Goal: Task Accomplishment & Management: Manage account settings

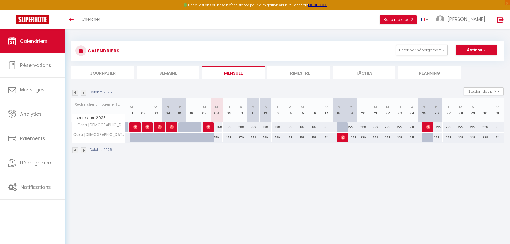
click at [219, 139] on div "159" at bounding box center [217, 137] width 12 height 10
type input "159"
type input "Mer 08 Octobre 2025"
type input "Jeu 09 Octobre 2025"
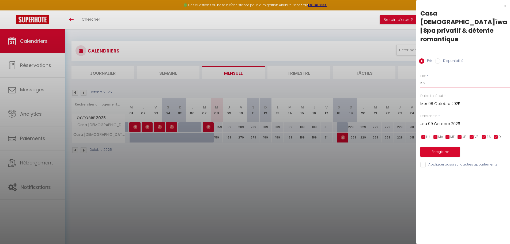
drag, startPoint x: 426, startPoint y: 74, endPoint x: 397, endPoint y: 71, distance: 28.7
click at [397, 71] on body "🟢 Des questions ou besoin d'assistance pour la migration AirBnB? Prenez rdv >>>…" at bounding box center [255, 151] width 510 height 244
type input "149"
click at [451, 147] on button "Enregistrer" at bounding box center [440, 152] width 40 height 10
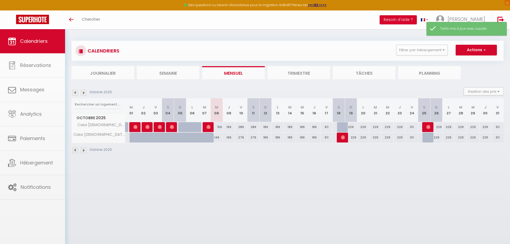
click at [219, 127] on div "159" at bounding box center [217, 127] width 12 height 10
type input "159"
type input "Mer 08 Octobre 2025"
type input "Jeu 09 Octobre 2025"
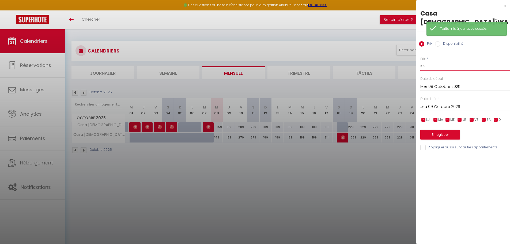
drag, startPoint x: 438, startPoint y: 58, endPoint x: 373, endPoint y: 58, distance: 65.3
click at [373, 58] on body "🟢 Des questions ou besoin d'assistance pour la migration AirBnB? Prenez rdv >>>…" at bounding box center [255, 151] width 510 height 244
type input "149"
click at [448, 130] on button "Enregistrer" at bounding box center [440, 135] width 40 height 10
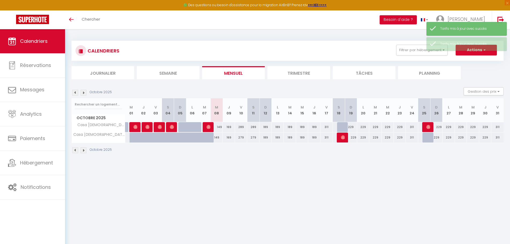
click at [250, 159] on div "CALENDRIERS Filtrer par hébergement Tous Casa [DEMOGRAPHIC_DATA]ïwa | Spa priva…" at bounding box center [287, 97] width 445 height 136
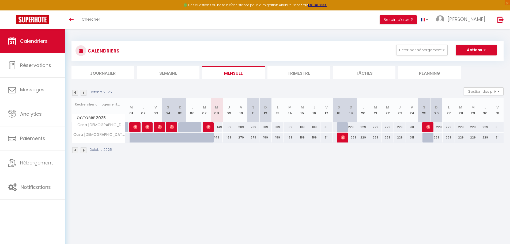
click at [230, 128] on div "169" at bounding box center [229, 127] width 12 height 10
type input "169"
type input "Jeu 09 Octobre 2025"
type input "Ven 10 Octobre 2025"
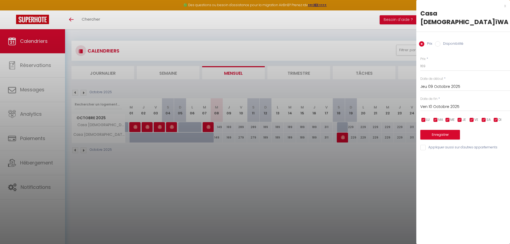
click at [351, 172] on div at bounding box center [255, 122] width 510 height 244
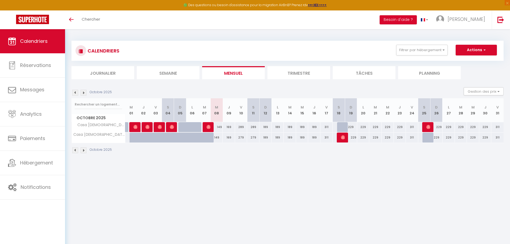
click at [231, 137] on div "169" at bounding box center [229, 137] width 12 height 10
type input "169"
type input "Jeu 09 Octobre 2025"
type input "Ven 10 Octobre 2025"
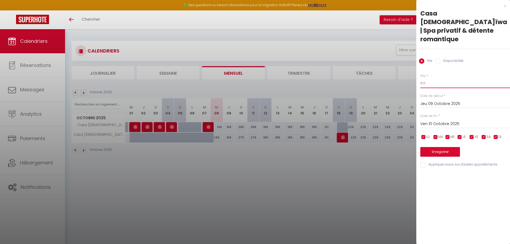
click at [438, 78] on input "169" at bounding box center [465, 83] width 90 height 10
type input "159"
click at [441, 147] on button "Enregistrer" at bounding box center [440, 152] width 40 height 10
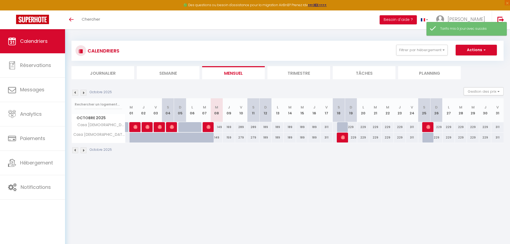
click at [344, 173] on body "🟢 Des questions ou besoin d'assistance pour la migration AirBnB? Prenez rdv >>>…" at bounding box center [255, 151] width 510 height 244
